Goal: Communication & Community: Answer question/provide support

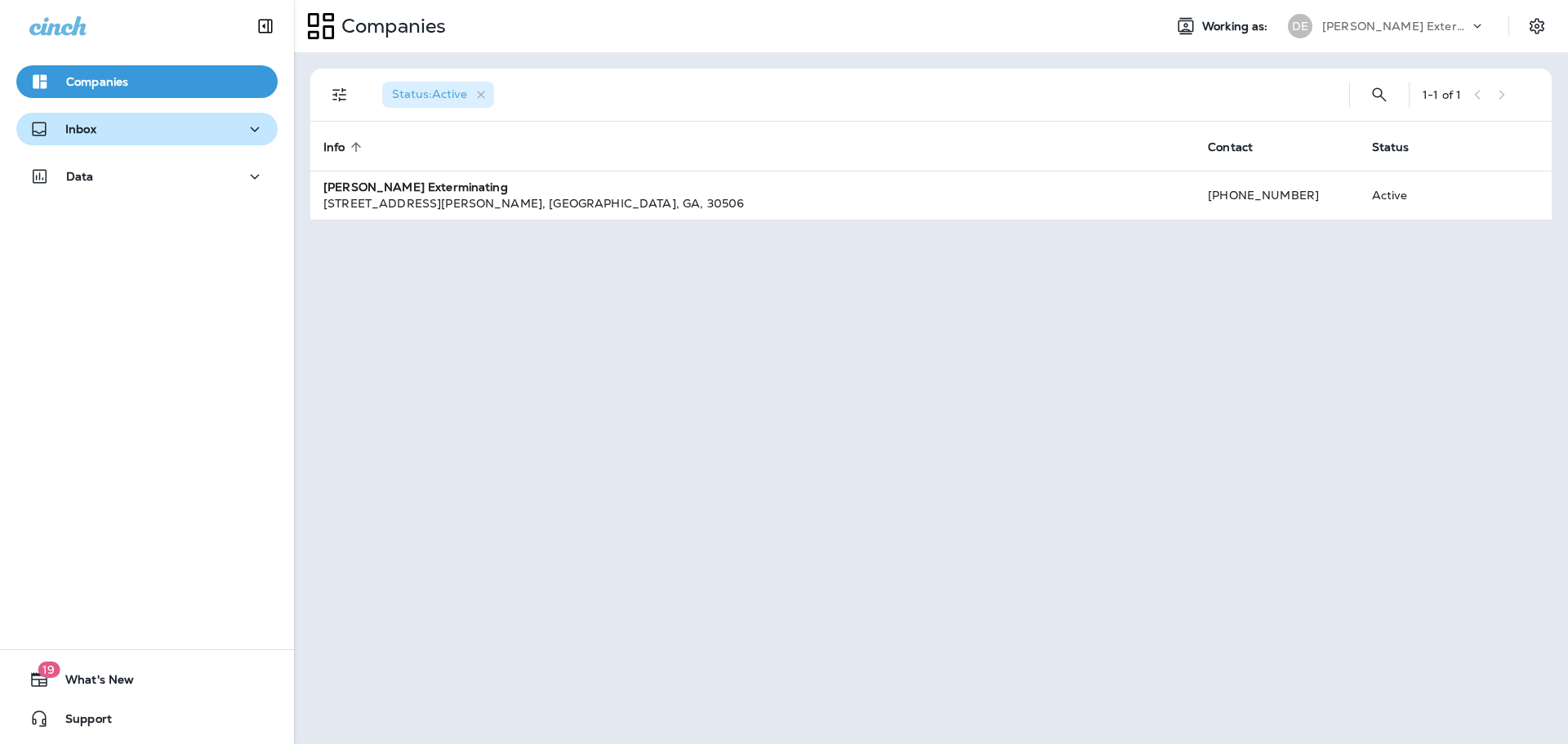
click at [234, 136] on div "Inbox" at bounding box center [147, 129] width 236 height 21
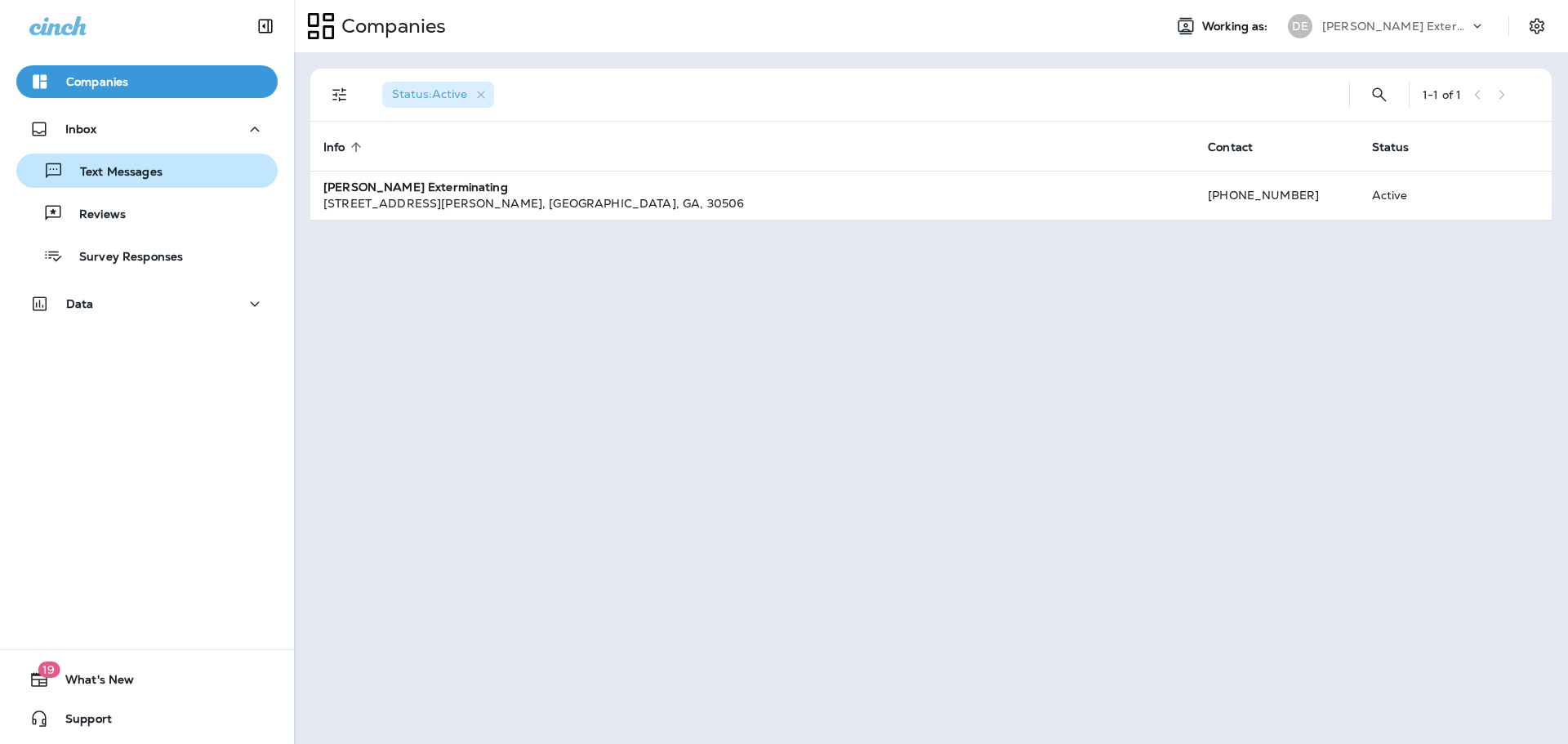
click at [227, 167] on div "Text Messages" at bounding box center [147, 170] width 248 height 25
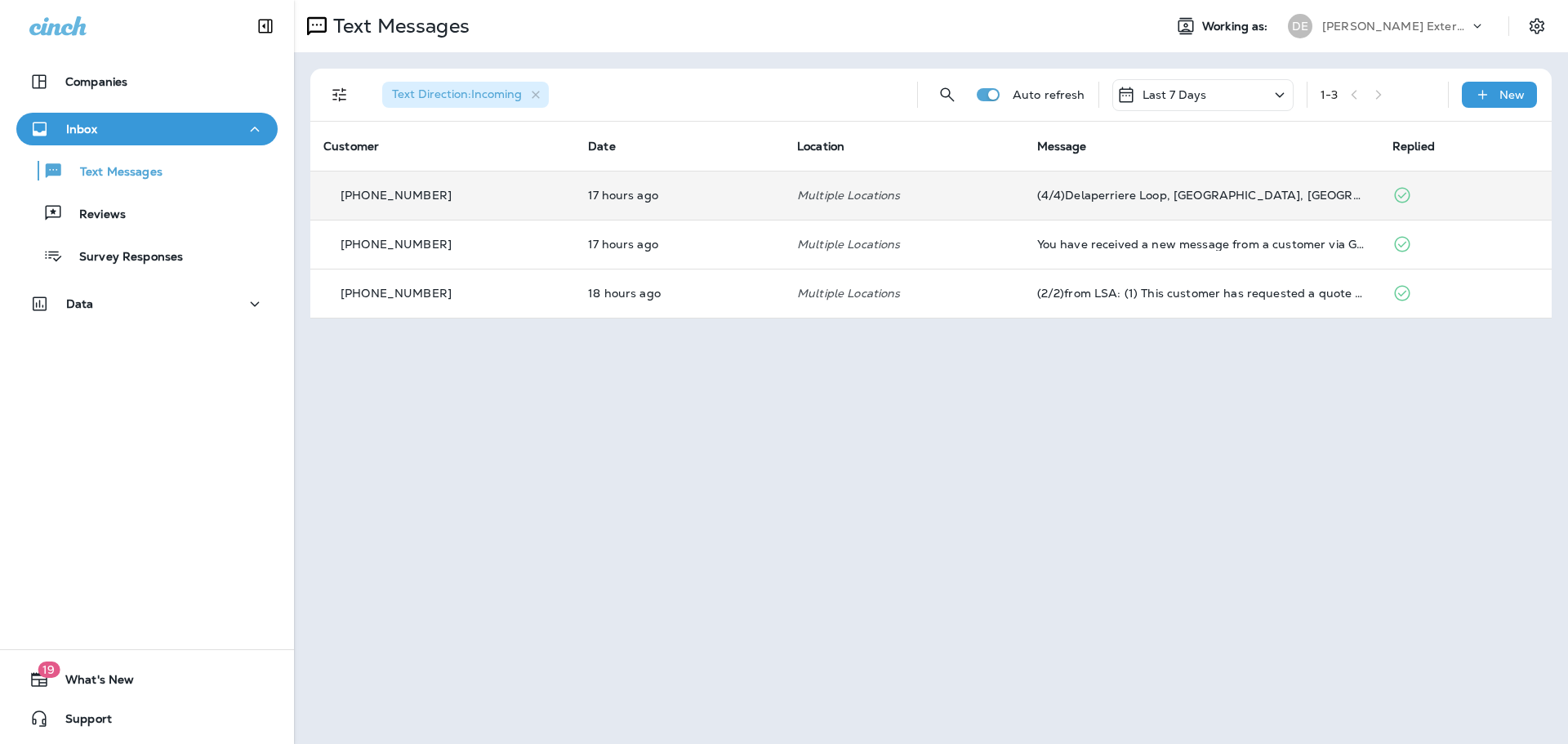
click at [587, 204] on td "17 hours ago" at bounding box center [679, 195] width 209 height 49
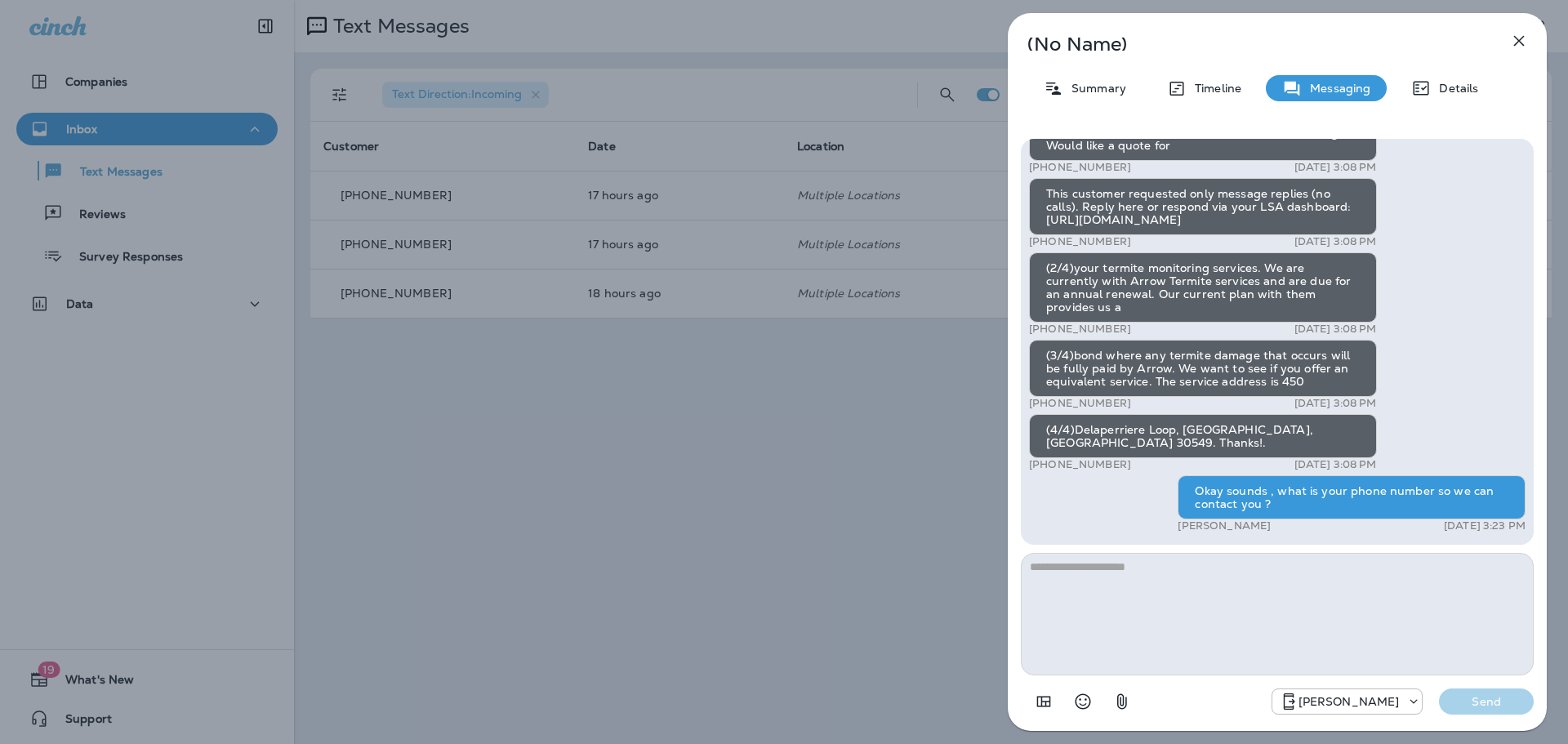
scroll to position [-17, 0]
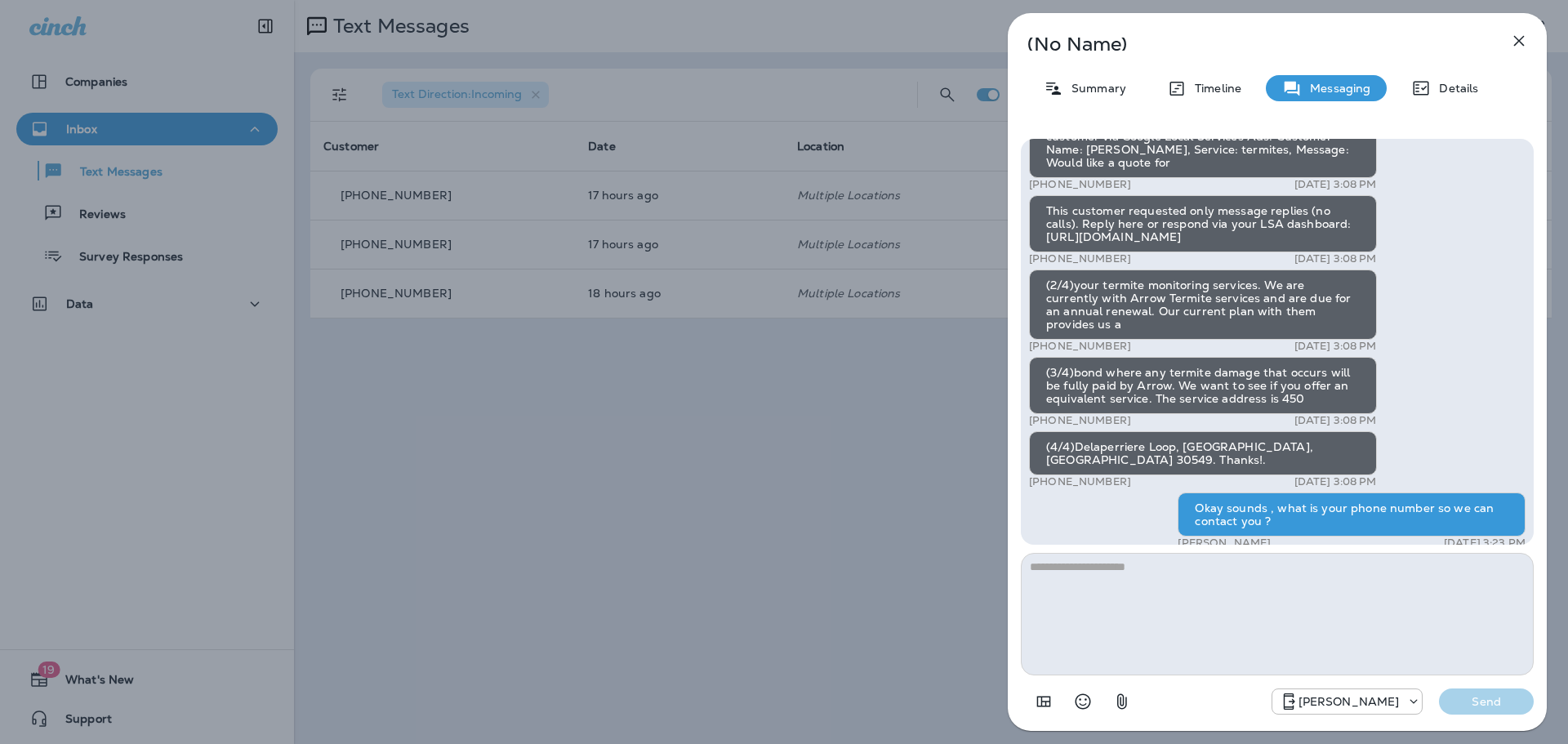
click at [1337, 414] on div "(3/4)bond where any termite damage that occurs will be fully paid by Arrow. We …" at bounding box center [1204, 386] width 348 height 57
click at [1408, 707] on icon "+1 (770) 343-2465" at bounding box center [1414, 701] width 17 height 17
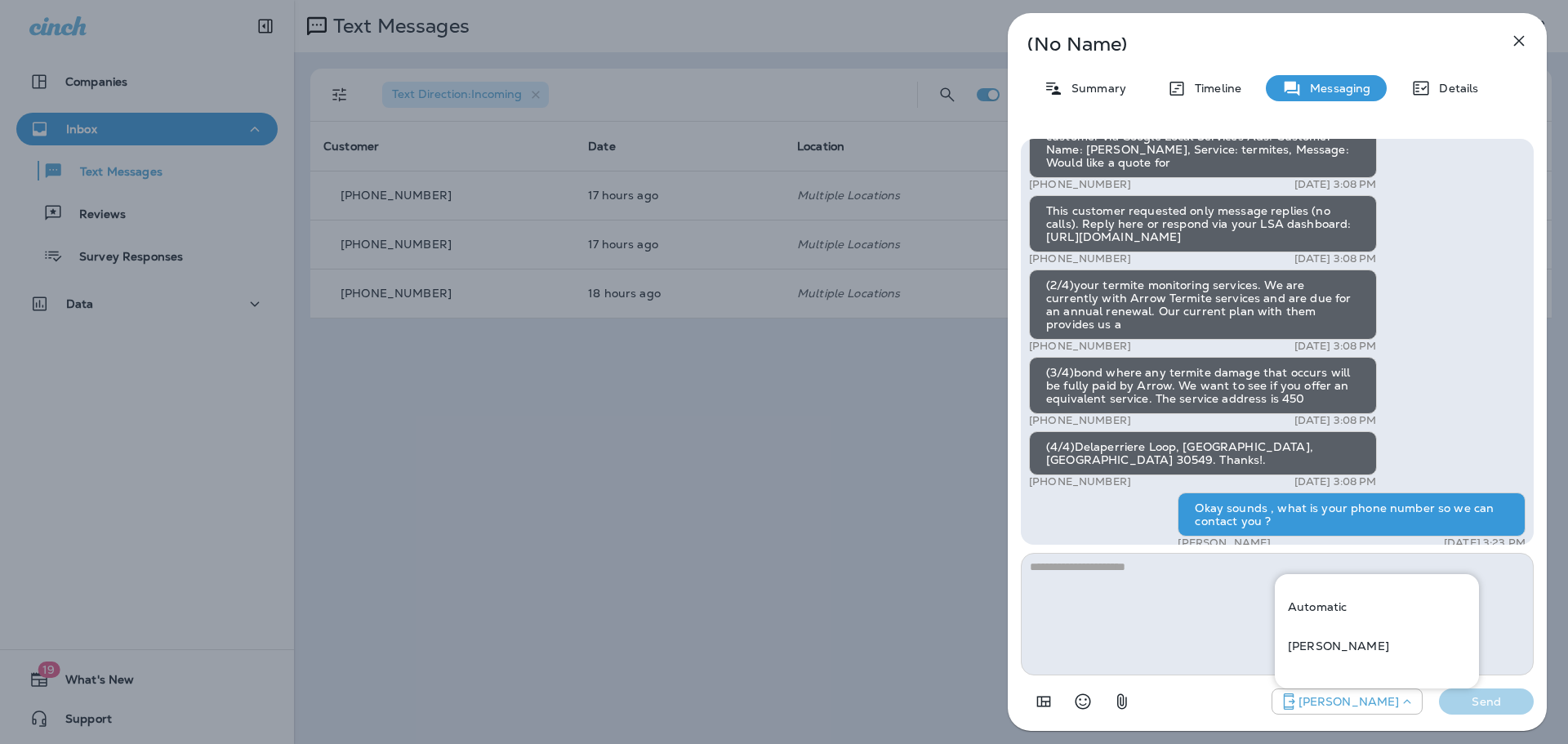
click at [1161, 707] on div "[PERSON_NAME]" at bounding box center [1278, 696] width 513 height 43
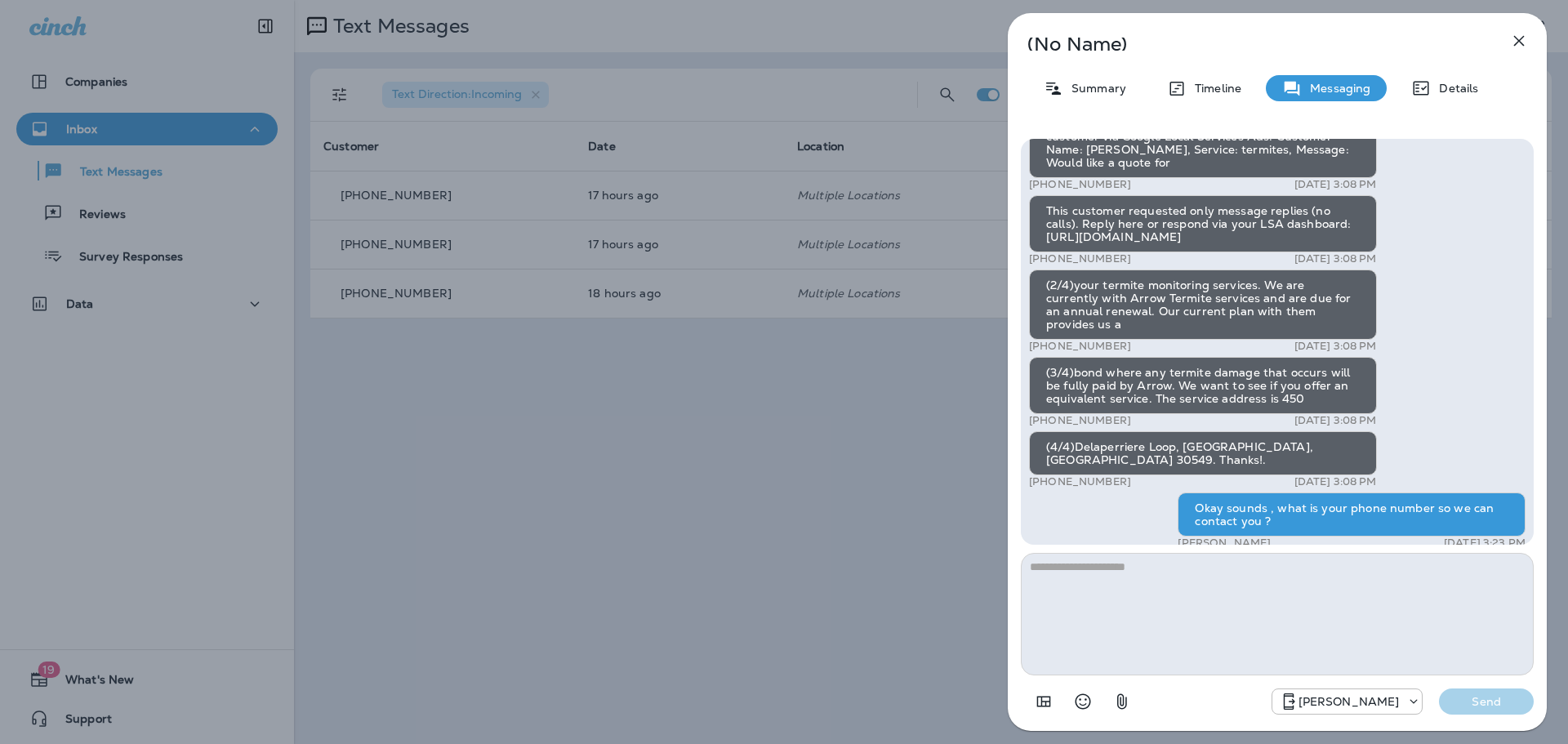
click at [1125, 704] on icon "button" at bounding box center [1123, 701] width 10 height 16
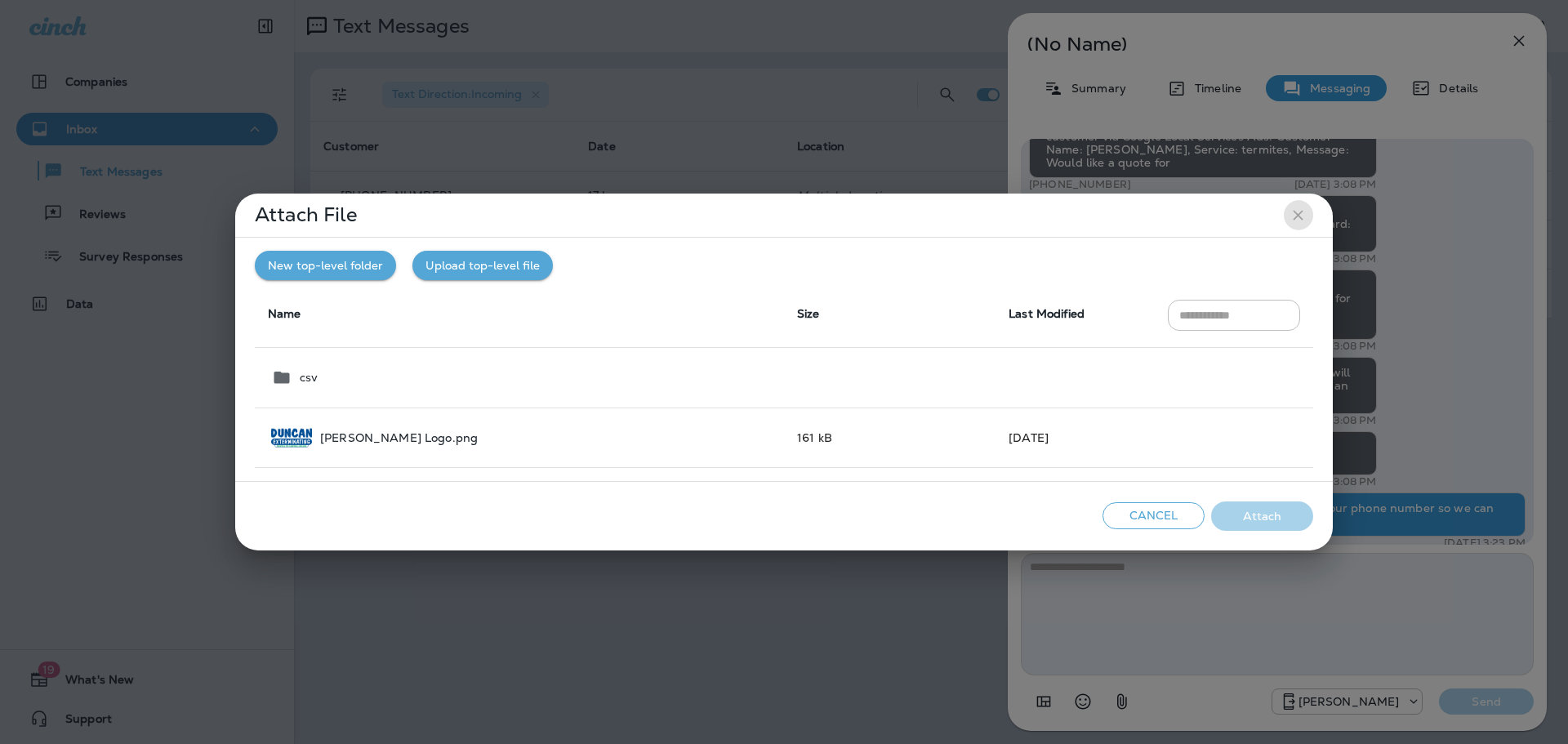
click at [1294, 221] on icon "close" at bounding box center [1298, 215] width 17 height 17
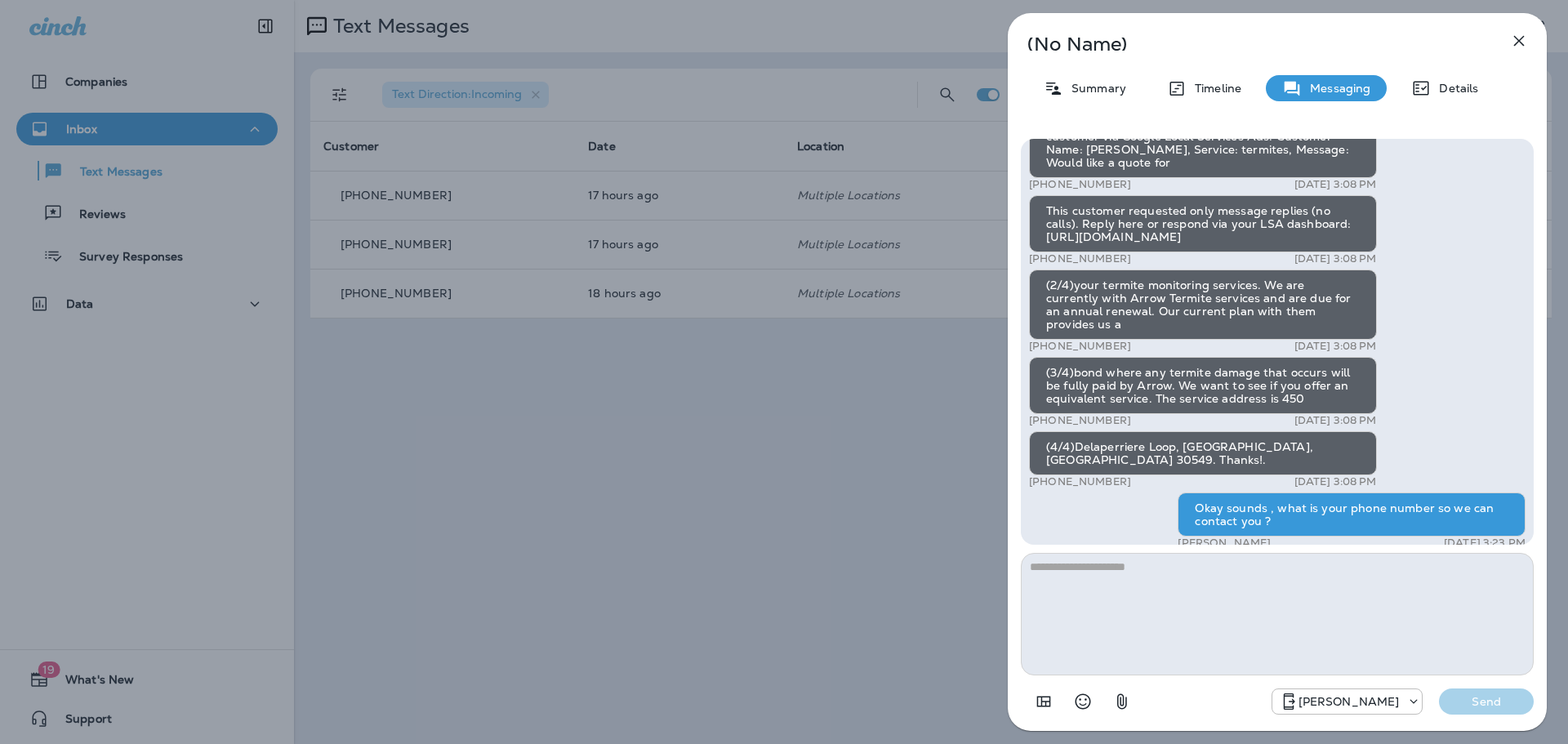
drag, startPoint x: 1425, startPoint y: 232, endPoint x: 1473, endPoint y: 231, distance: 48.0
click at [1473, 231] on div "(1/4)You have received a new message from a customer via Google Local Services …" at bounding box center [1278, 330] width 497 height 446
click at [1200, 93] on p "Timeline" at bounding box center [1214, 88] width 54 height 13
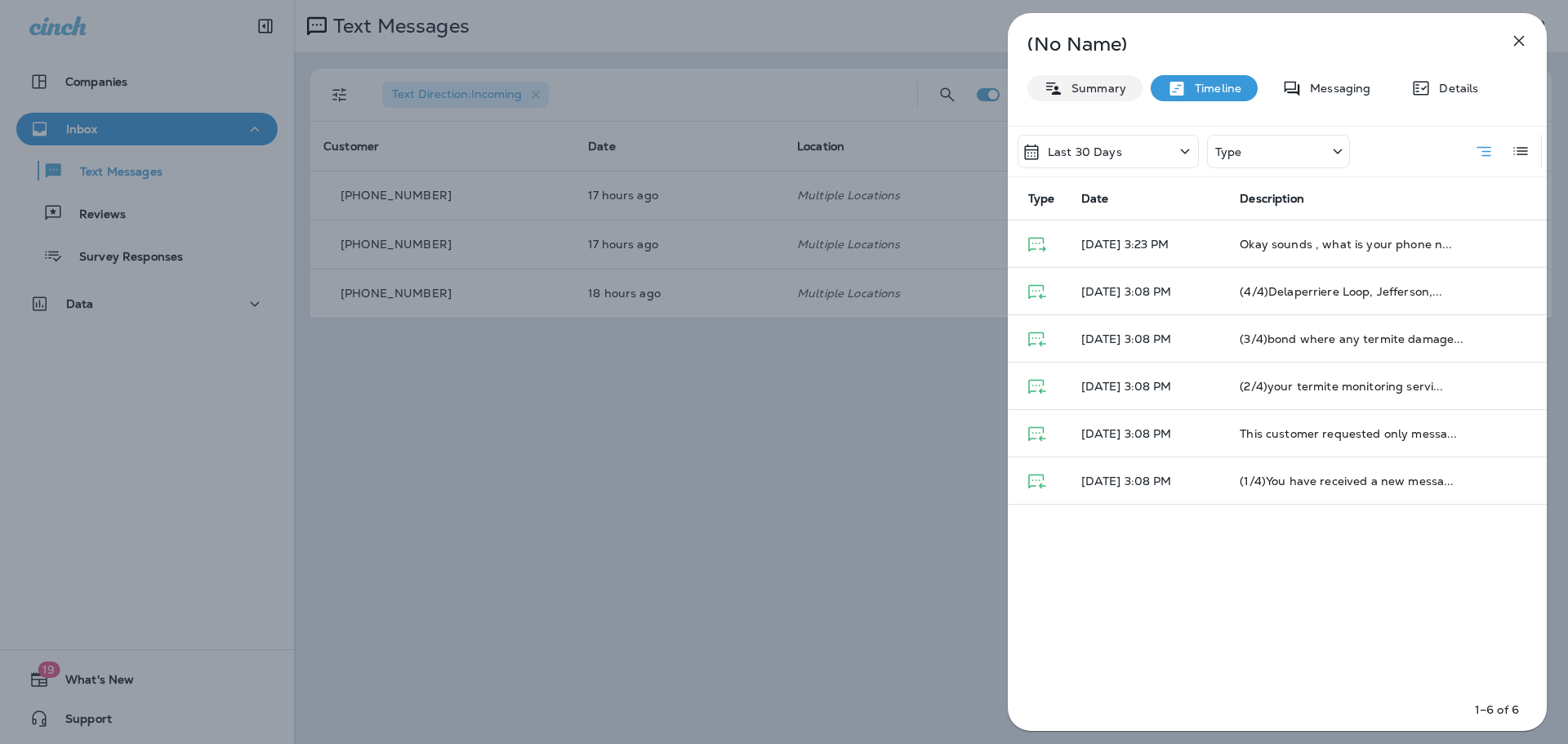
click at [1081, 91] on p "Summary" at bounding box center [1095, 88] width 63 height 13
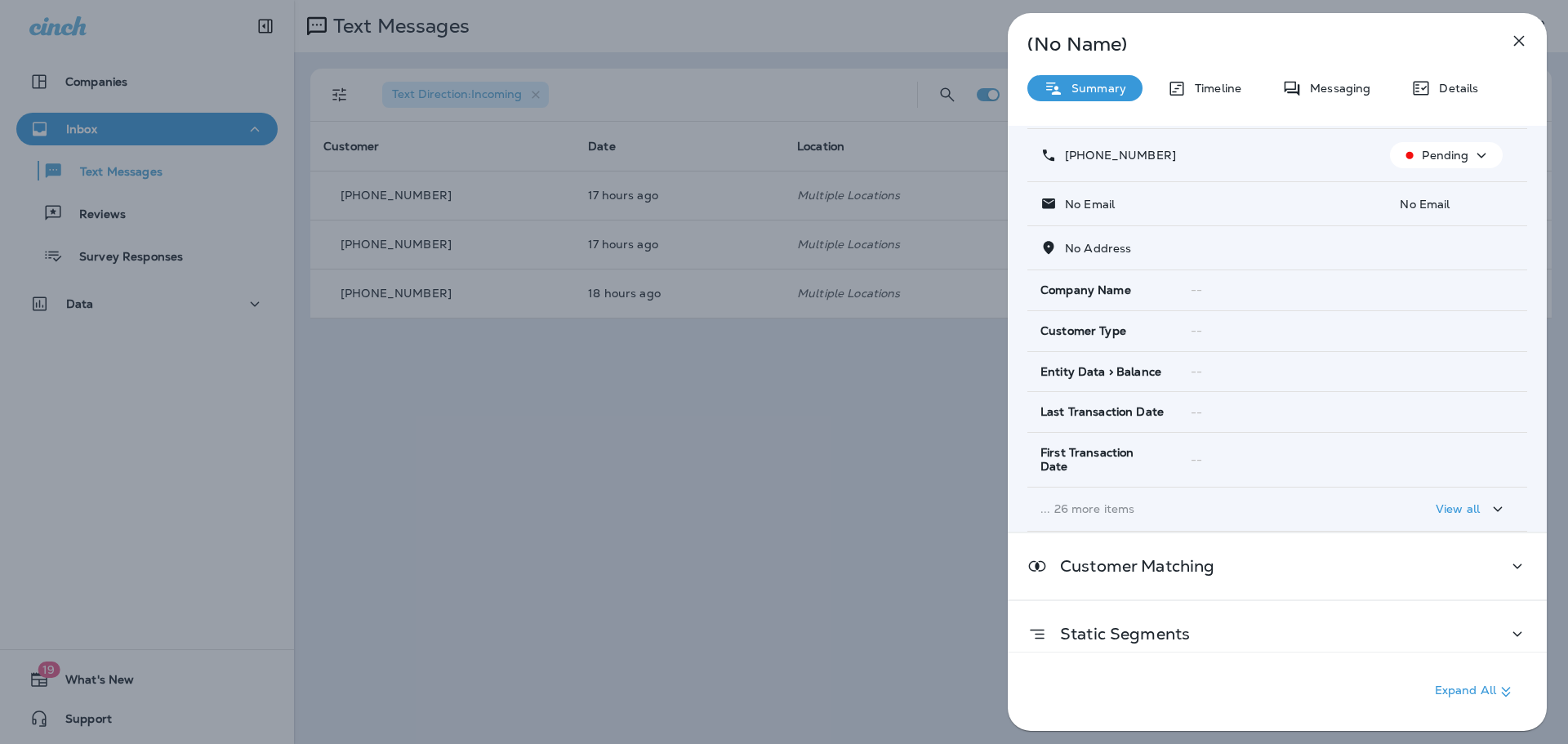
scroll to position [95, 0]
click at [1493, 499] on icon "button" at bounding box center [1499, 507] width 20 height 21
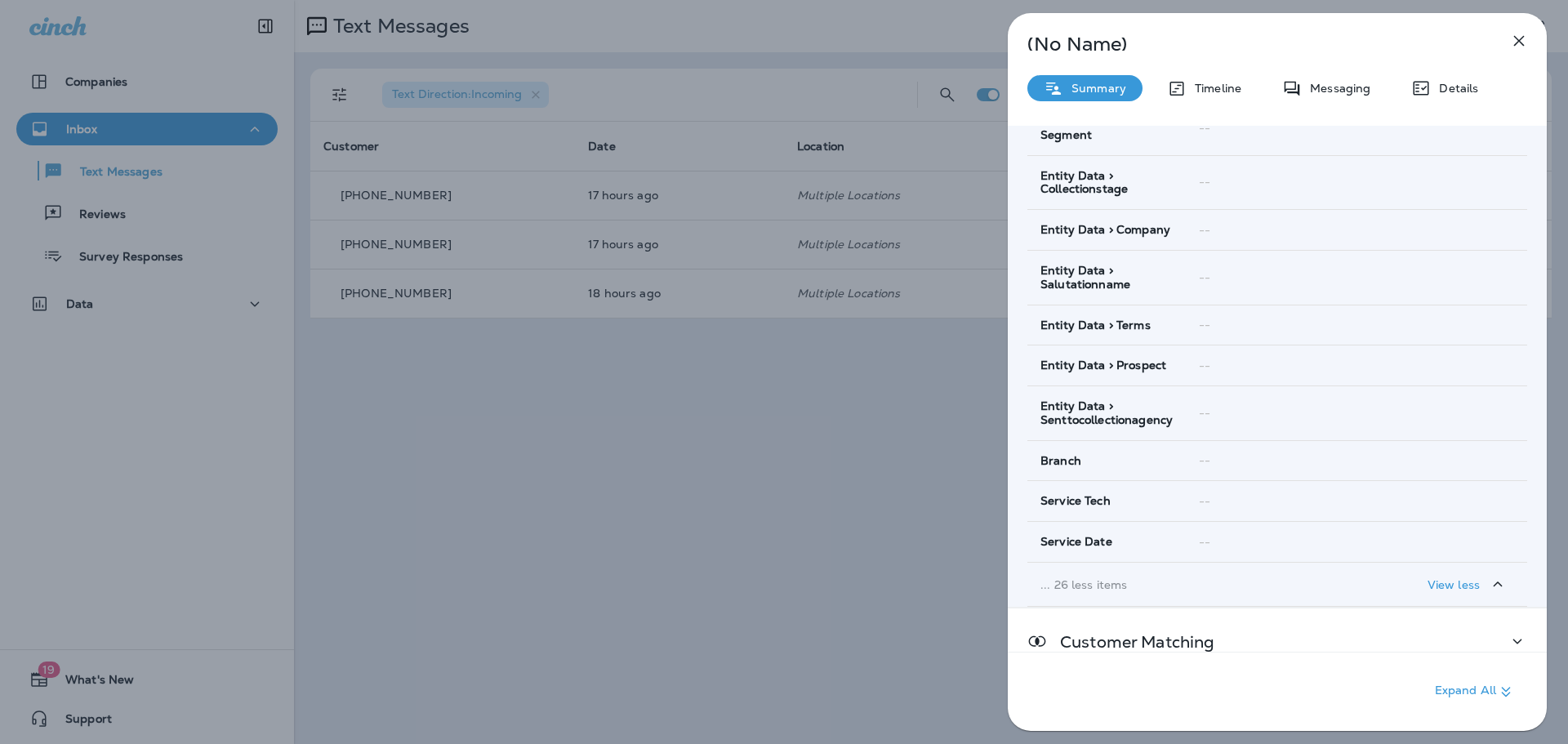
scroll to position [1397, 0]
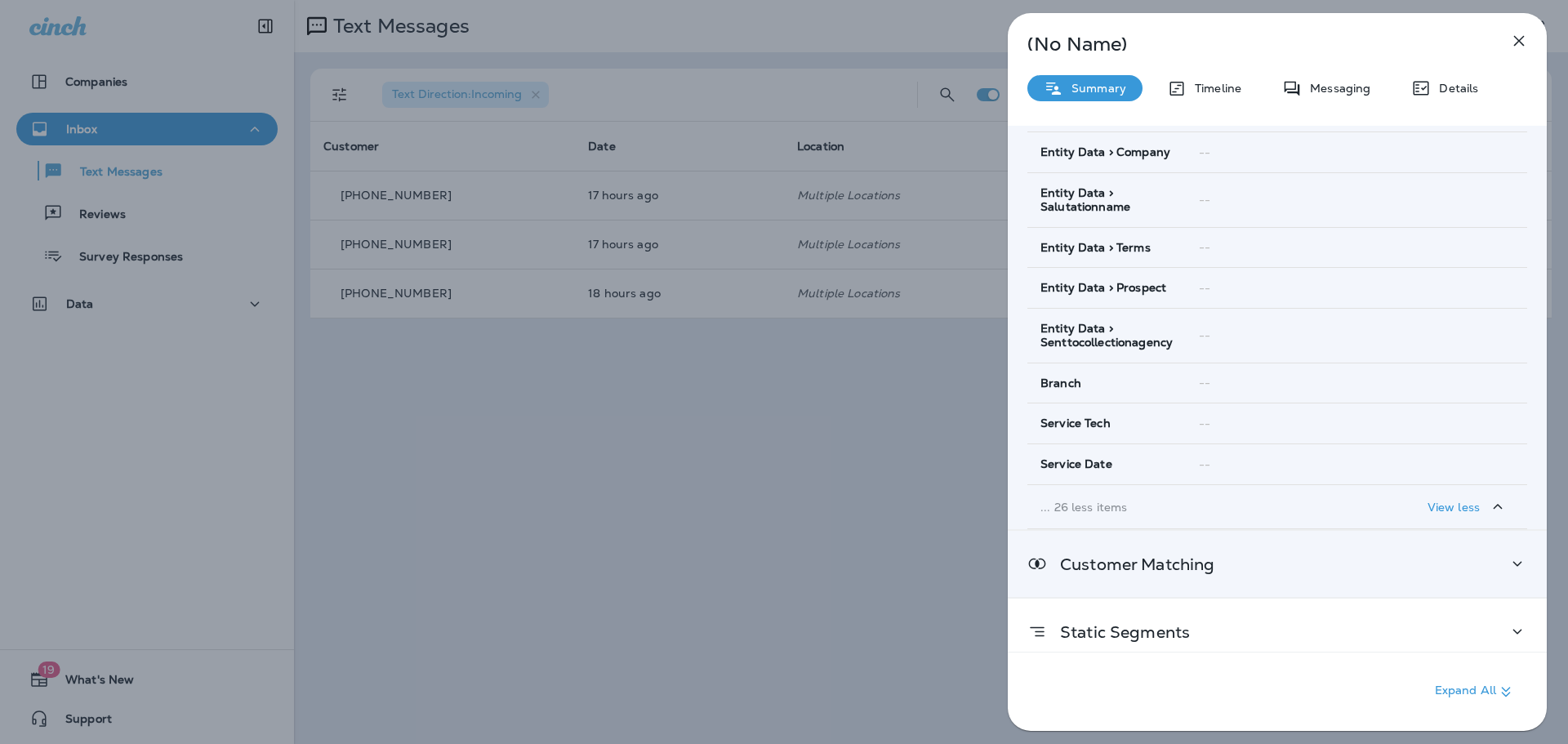
click at [1508, 555] on icon at bounding box center [1518, 564] width 20 height 21
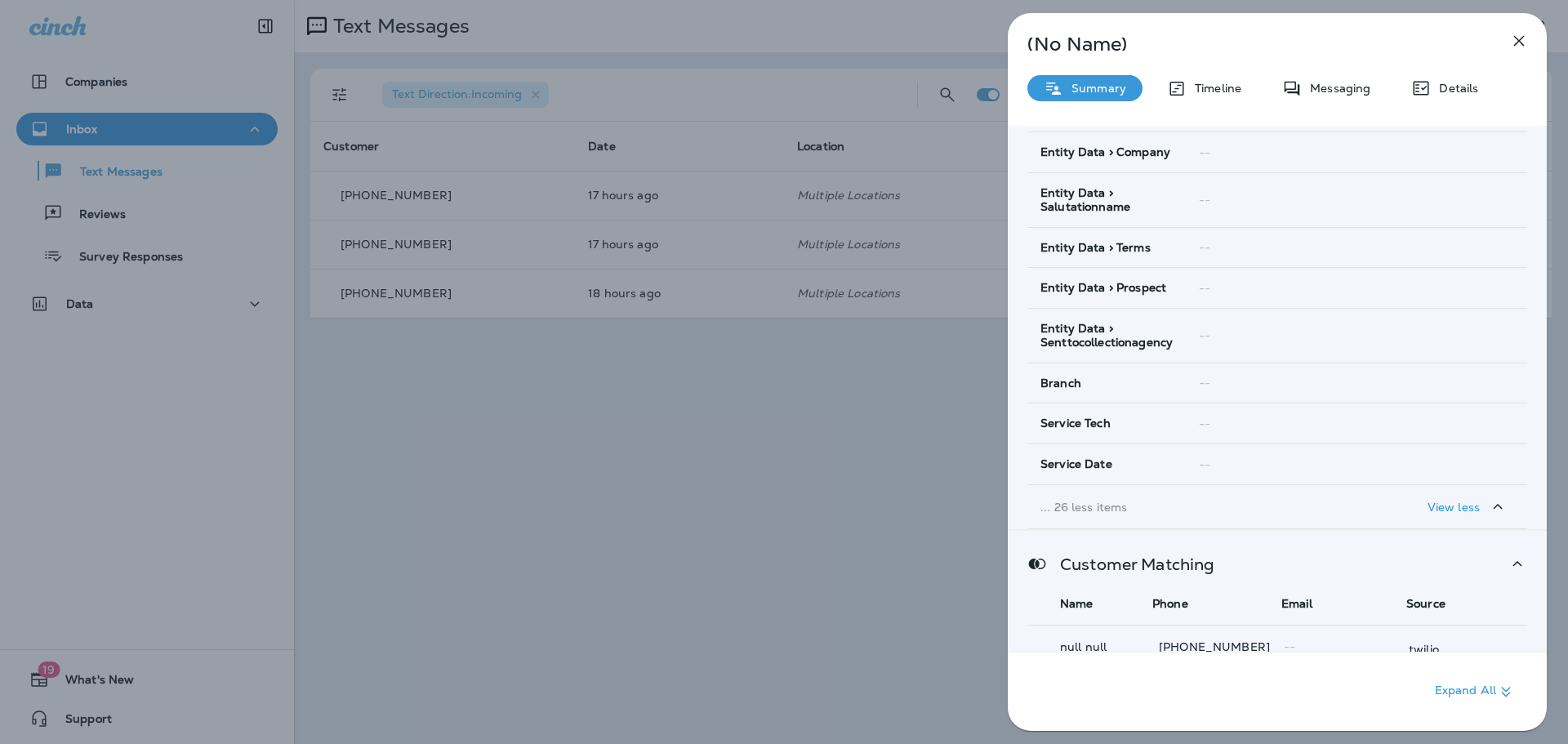
scroll to position [1472, 0]
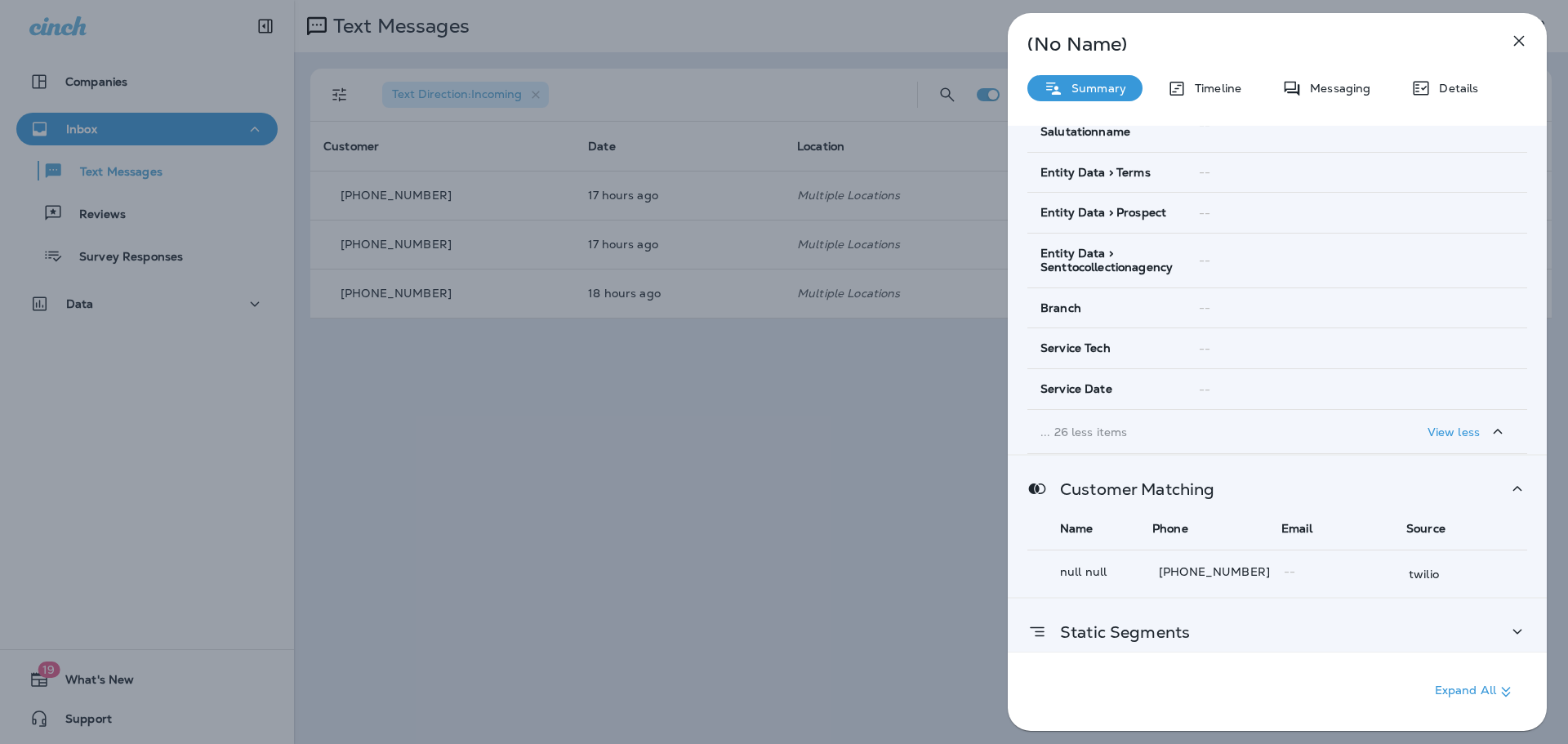
click at [1511, 621] on icon at bounding box center [1518, 631] width 20 height 21
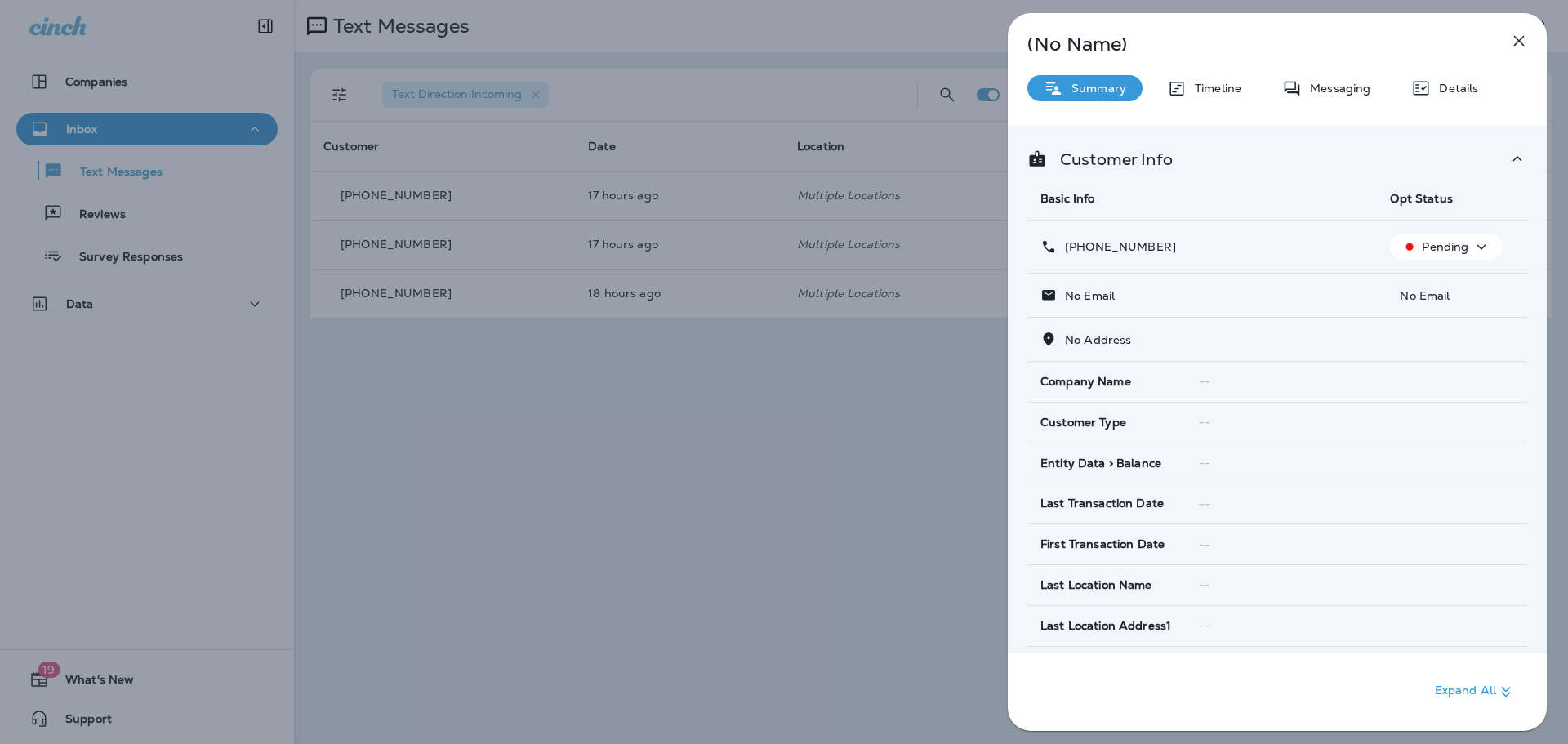
scroll to position [0, 0]
click at [1469, 86] on p "Details" at bounding box center [1455, 88] width 48 height 13
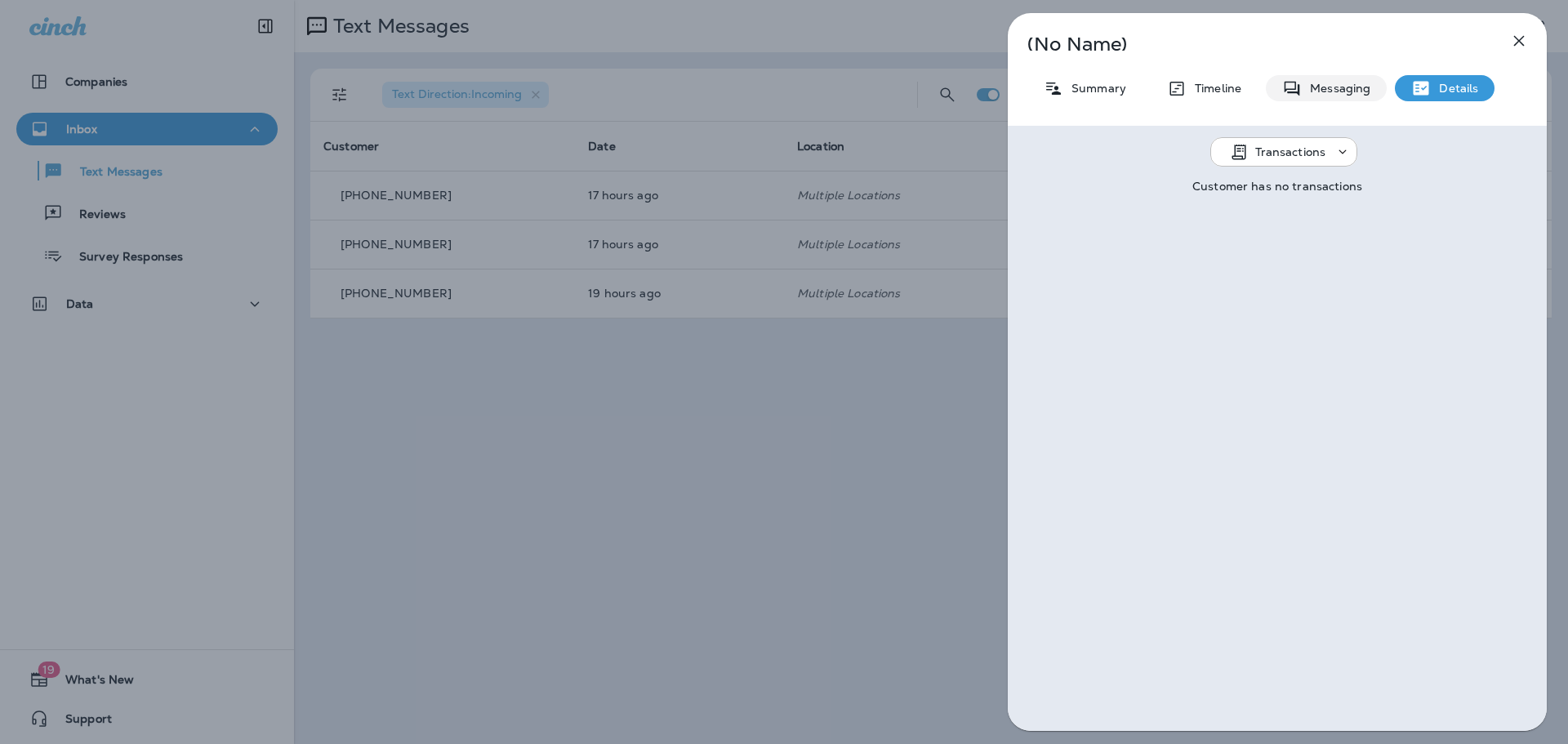
click at [1336, 85] on p "Messaging" at bounding box center [1335, 88] width 68 height 13
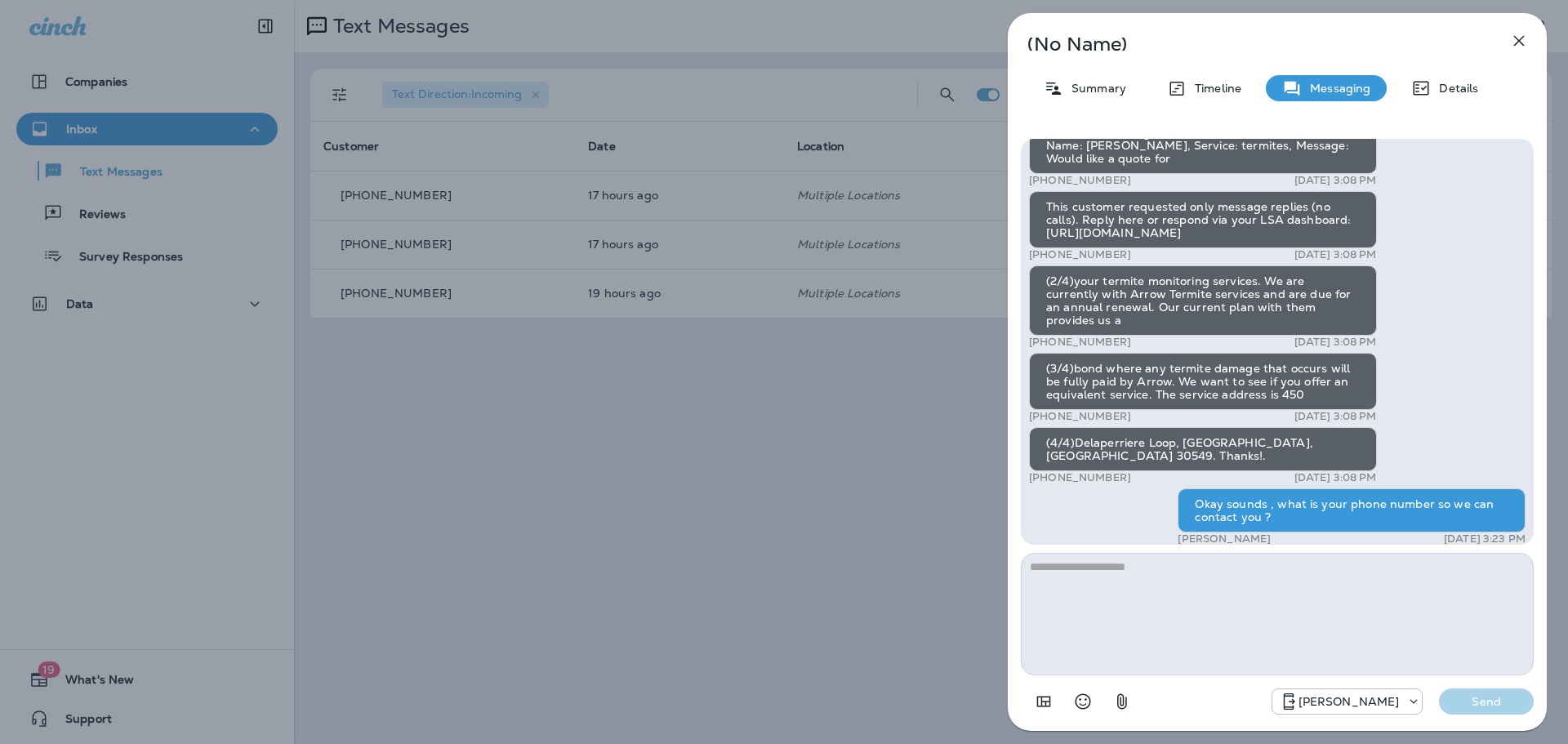
scroll to position [-17, 0]
